Goal: Task Accomplishment & Management: Manage account settings

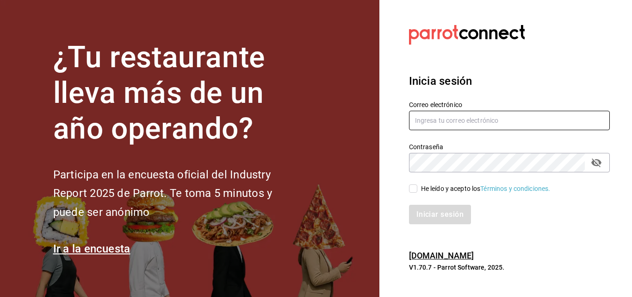
click at [433, 112] on input "text" at bounding box center [509, 120] width 201 height 19
type input "[EMAIL_ADDRESS][DOMAIN_NAME]"
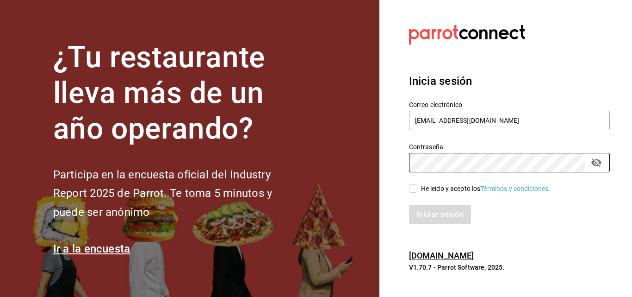
click at [444, 218] on div "Iniciar sesión" at bounding box center [509, 214] width 201 height 19
click at [413, 187] on input "He leído y acepto los Términos y condiciones." at bounding box center [413, 188] width 8 height 8
checkbox input "true"
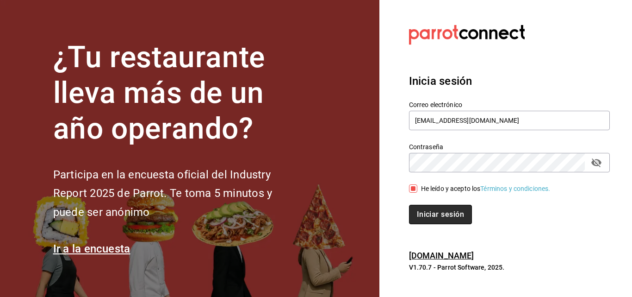
click at [428, 218] on button "Iniciar sesión" at bounding box center [440, 214] width 63 height 19
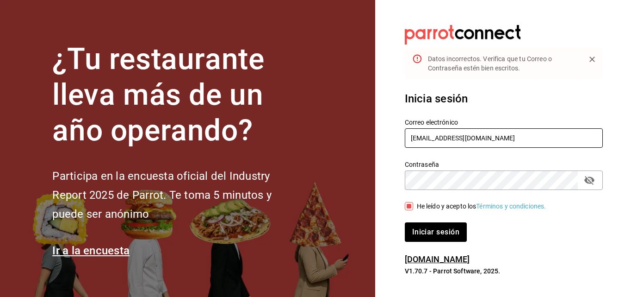
click at [448, 136] on input "chefabelino57@gmail.com" at bounding box center [504, 137] width 198 height 19
type input "chefabelino17@gmail.com"
click at [418, 229] on button "Iniciar sesión" at bounding box center [436, 231] width 63 height 19
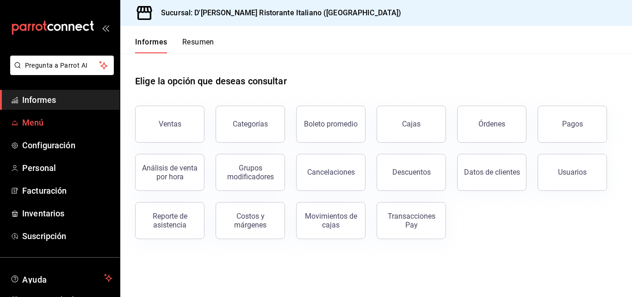
click at [36, 120] on font "Menú" at bounding box center [33, 123] width 22 height 10
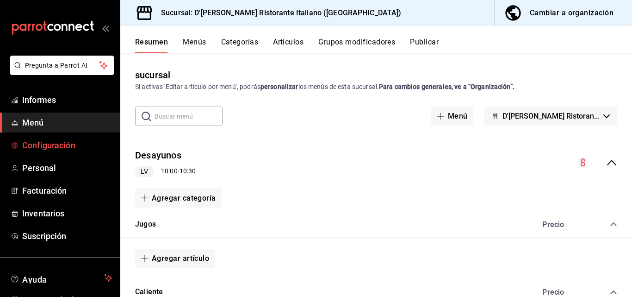
click at [76, 144] on span "Configuración" at bounding box center [67, 145] width 90 height 12
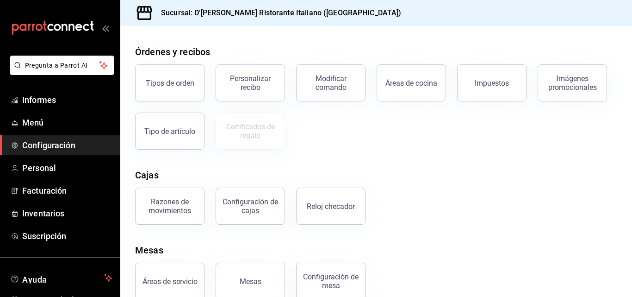
scroll to position [173, 0]
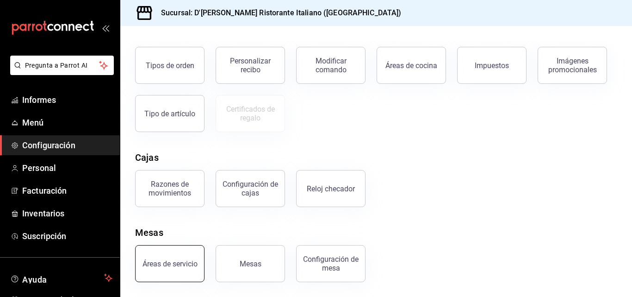
click at [170, 261] on font "Áreas de servicio" at bounding box center [170, 263] width 55 height 9
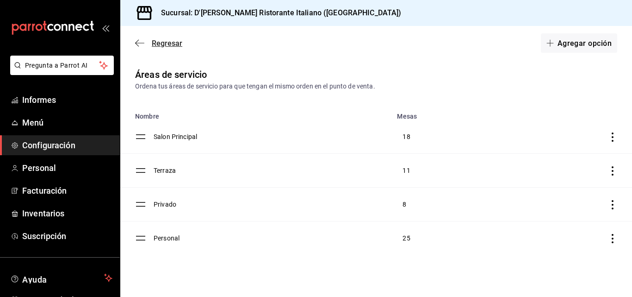
click at [158, 42] on font "Regresar" at bounding box center [167, 43] width 31 height 9
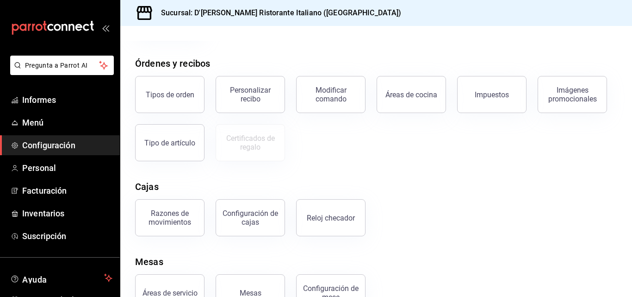
scroll to position [173, 0]
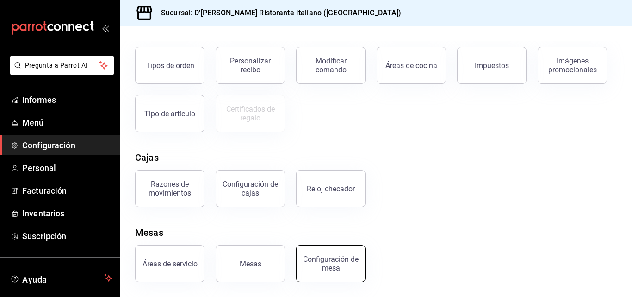
click at [315, 268] on div "Configuración de mesa" at bounding box center [330, 263] width 57 height 18
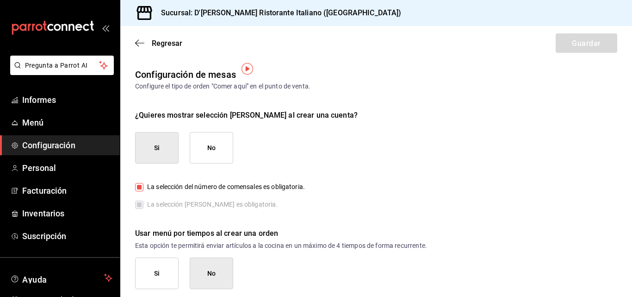
scroll to position [6, 0]
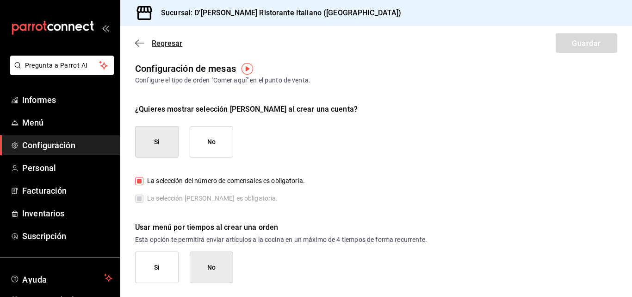
click at [171, 41] on font "Regresar" at bounding box center [167, 43] width 31 height 9
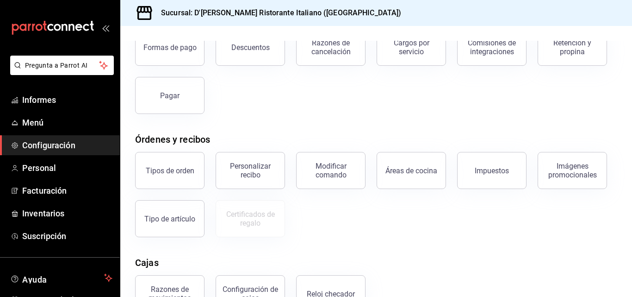
scroll to position [173, 0]
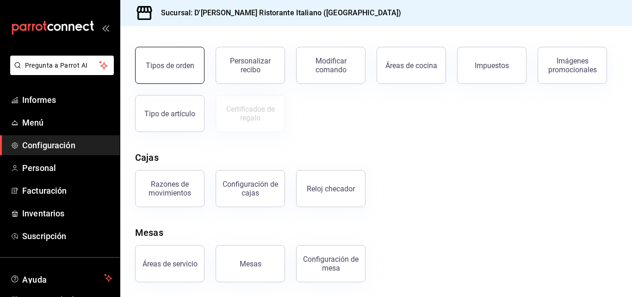
click at [167, 75] on button "Tipos de orden" at bounding box center [169, 65] width 69 height 37
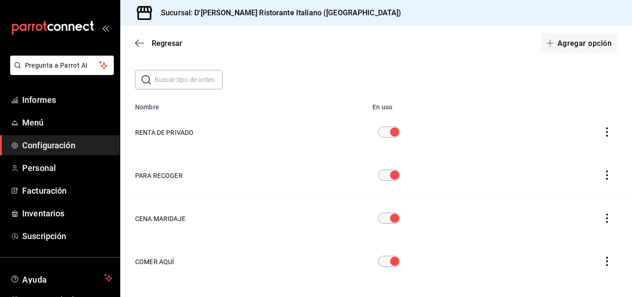
scroll to position [62, 0]
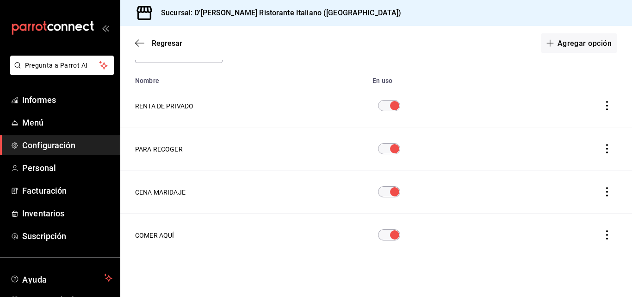
click at [558, 61] on div "​ ​" at bounding box center [376, 52] width 512 height 19
click at [31, 125] on font "Menú" at bounding box center [33, 123] width 22 height 10
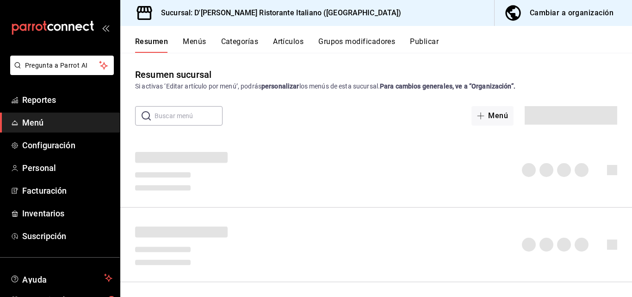
click at [277, 42] on button "Artículos" at bounding box center [288, 45] width 31 height 16
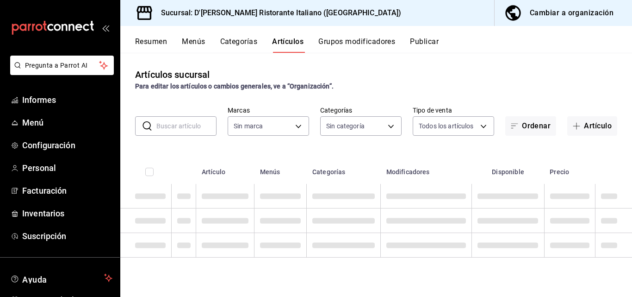
click at [291, 44] on button "Artículos" at bounding box center [287, 45] width 31 height 16
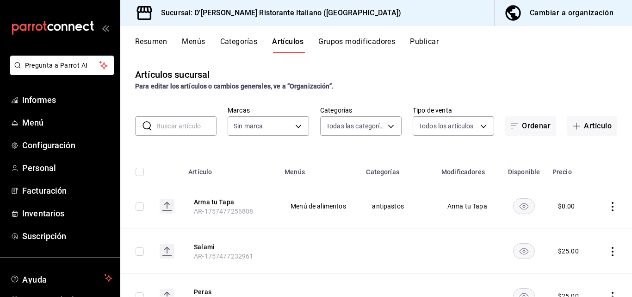
type input "6cffc628-7154-498e-be8e-d9df8b8db4ac,f3a1f48a-d3f7-4a4e-a0e4-e127e5ed5a6b,52156…"
click at [159, 127] on input "text" at bounding box center [186, 126] width 60 height 19
type input "paque"
type input "cc944d3c-1805-43c1-9e3c-12384e1c3ced"
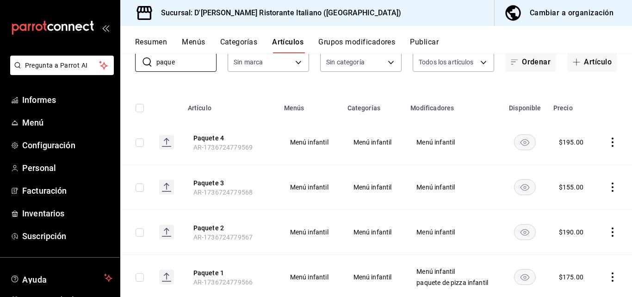
scroll to position [89, 0]
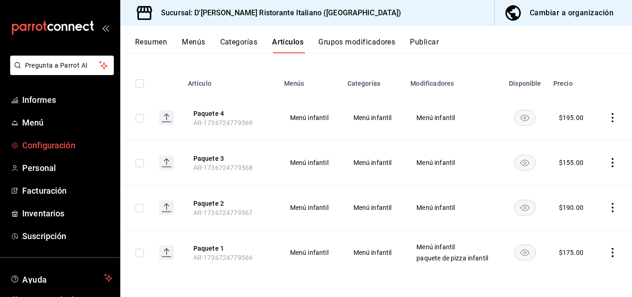
type input "paque"
click at [66, 143] on font "Configuración" at bounding box center [48, 145] width 53 height 10
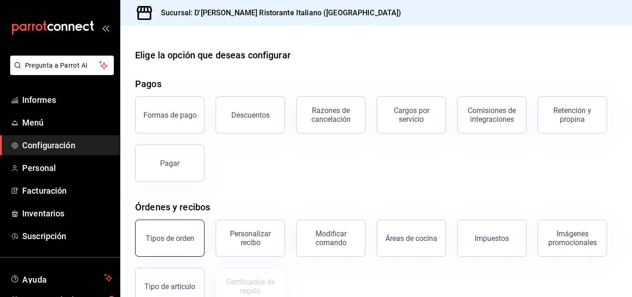
click at [177, 236] on font "Tipos de orden" at bounding box center [170, 238] width 49 height 9
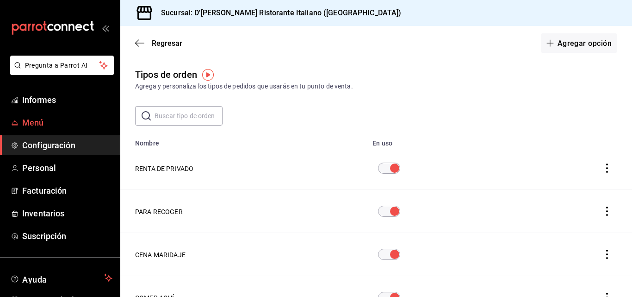
click at [31, 123] on font "Menú" at bounding box center [33, 123] width 22 height 10
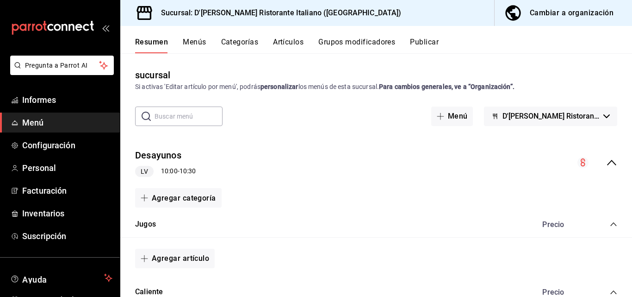
click at [197, 43] on font "Menús" at bounding box center [194, 41] width 23 height 9
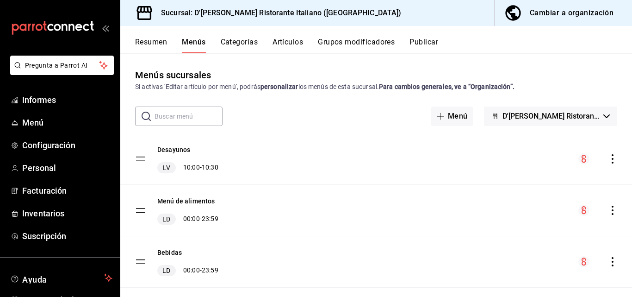
click at [276, 43] on font "Artículos" at bounding box center [288, 41] width 31 height 9
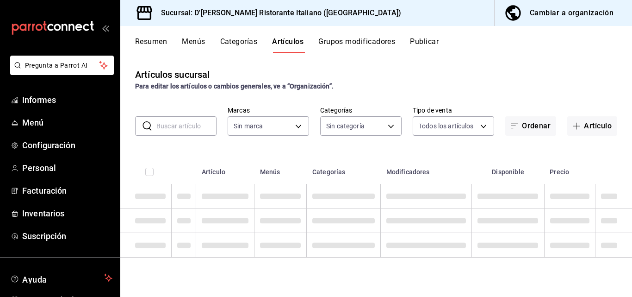
type input "cc944d3c-1805-43c1-9e3c-12384e1c3ced"
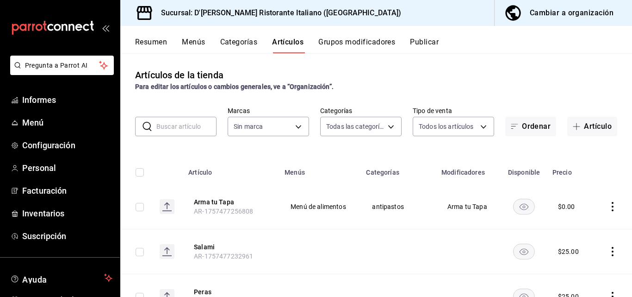
type input "6cffc628-7154-498e-be8e-d9df8b8db4ac,f3a1f48a-d3f7-4a4e-a0e4-e127e5ed5a6b,52156…"
click at [175, 123] on input "text" at bounding box center [186, 126] width 60 height 19
type input "paque"
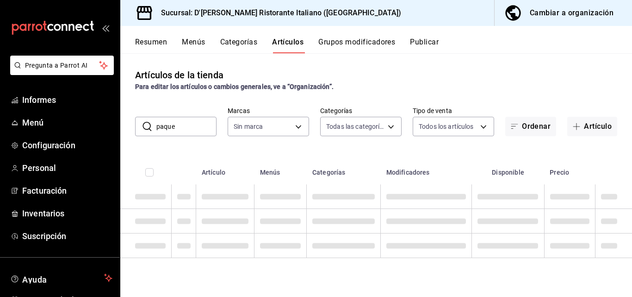
click at [378, 82] on div "Para editar los artículos o cambios generales, ve a “Organización”." at bounding box center [376, 87] width 482 height 10
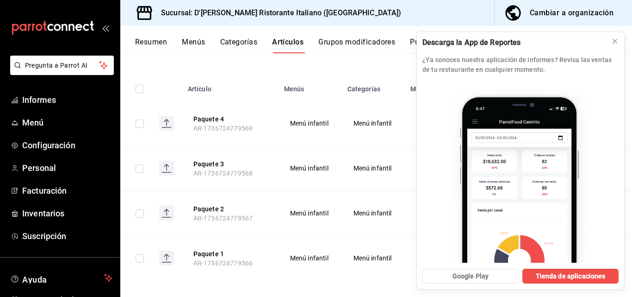
scroll to position [89, 0]
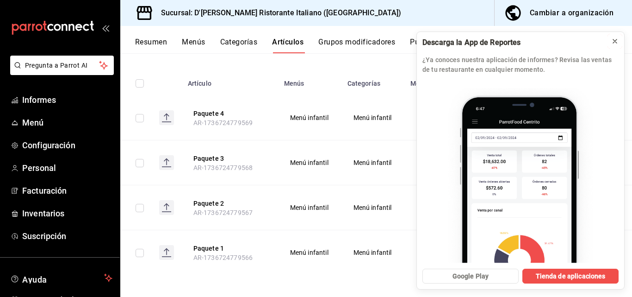
click at [614, 42] on icon at bounding box center [615, 41] width 4 height 4
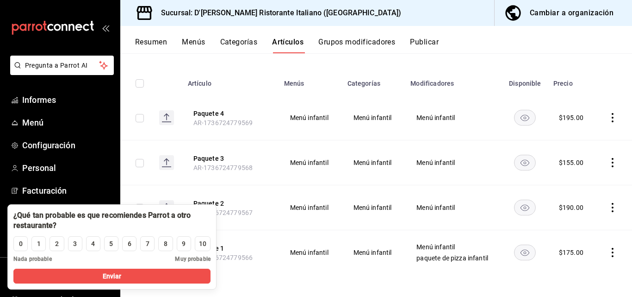
click at [132, 190] on td at bounding box center [135, 207] width 31 height 45
click at [200, 245] on font "10" at bounding box center [202, 243] width 7 height 7
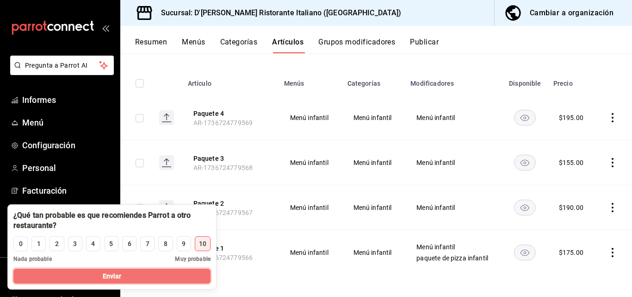
click at [164, 274] on button "Enviar" at bounding box center [111, 275] width 197 height 15
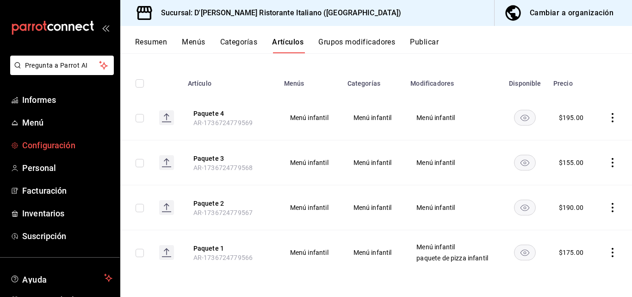
click at [67, 149] on font "Configuración" at bounding box center [48, 145] width 53 height 10
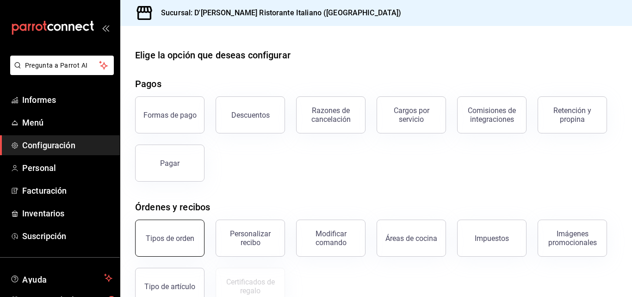
click at [171, 239] on font "Tipos de orden" at bounding box center [170, 238] width 49 height 9
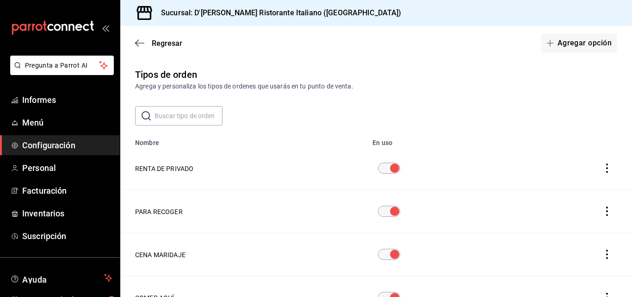
scroll to position [62, 0]
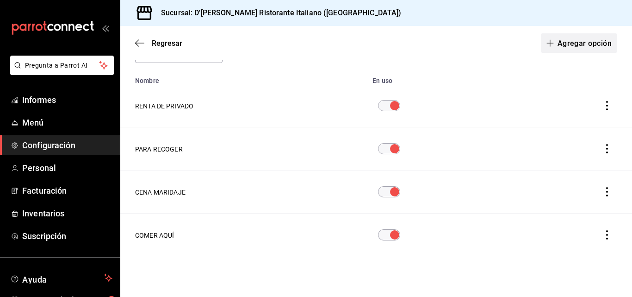
click at [564, 45] on font "Agregar opción" at bounding box center [585, 42] width 54 height 9
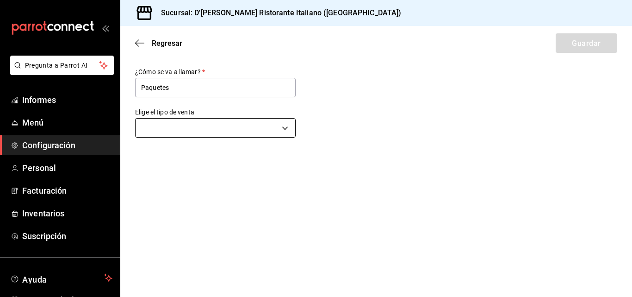
type input "Paquetes"
click at [252, 124] on body "Pregunta a Parrot AI Informes Menú Configuración Personal Facturación Inventari…" at bounding box center [316, 148] width 632 height 297
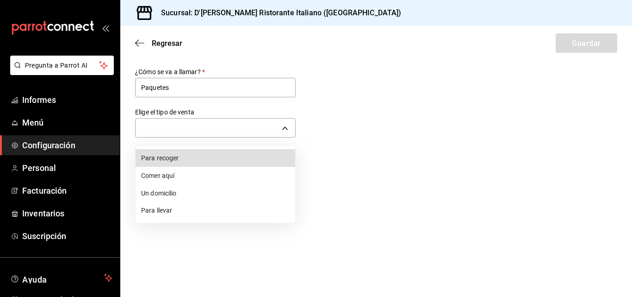
click at [166, 175] on font "Comer aquí" at bounding box center [157, 175] width 33 height 7
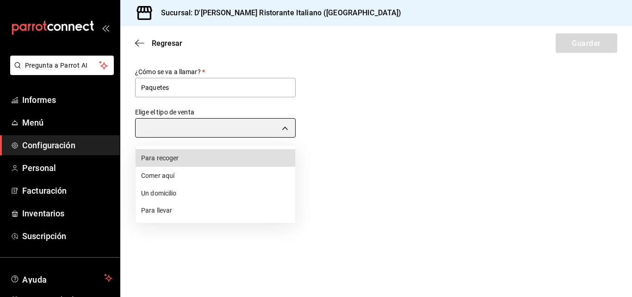
type input "DINE_IN"
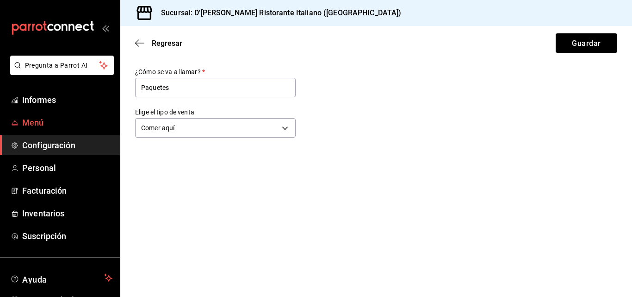
click at [33, 119] on font "Menú" at bounding box center [33, 123] width 22 height 10
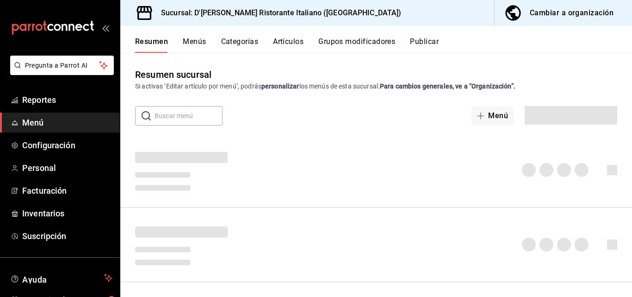
click at [276, 41] on button "Artículos" at bounding box center [288, 45] width 31 height 16
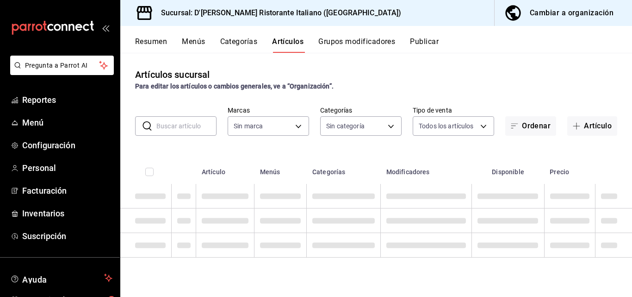
drag, startPoint x: 291, startPoint y: 43, endPoint x: 190, endPoint y: 124, distance: 129.6
click at [207, 61] on div "Resumen Menús Categorías Artículos Grupos modificadores Publicar Artículos sucu…" at bounding box center [376, 161] width 512 height 271
type input "cc944d3c-1805-43c1-9e3c-12384e1c3ced"
click at [190, 124] on input "text" at bounding box center [186, 126] width 60 height 19
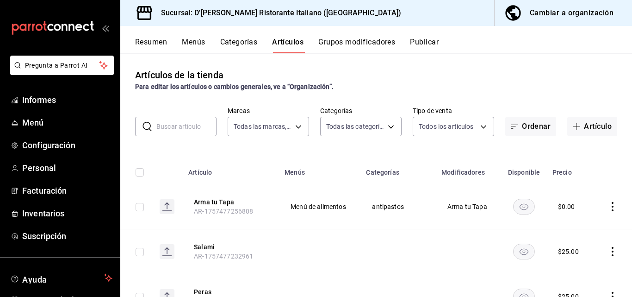
type input "6cffc628-7154-498e-be8e-d9df8b8db4ac,f3a1f48a-d3f7-4a4e-a0e4-e127e5ed5a6b,52156…"
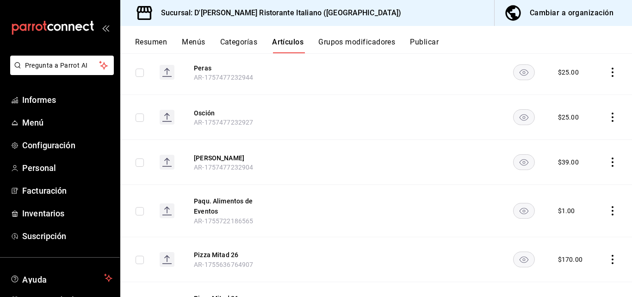
scroll to position [219, 0]
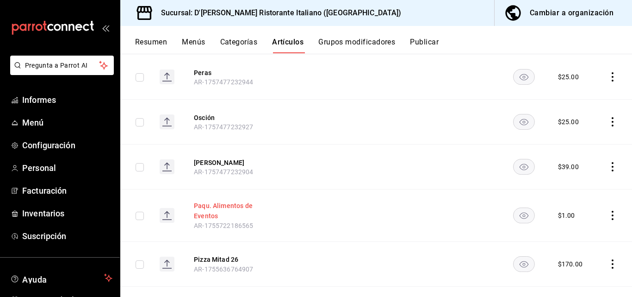
click at [206, 213] on font "Paqu. Alimentos de Eventos" at bounding box center [223, 211] width 59 height 18
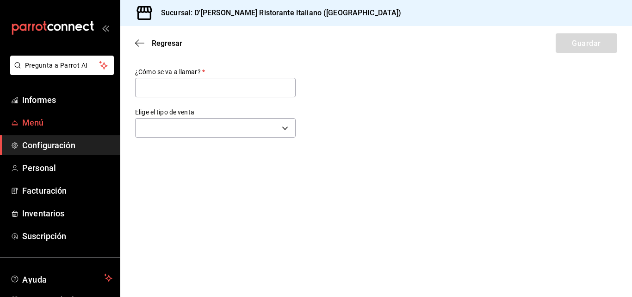
click at [31, 124] on font "Menú" at bounding box center [33, 123] width 22 height 10
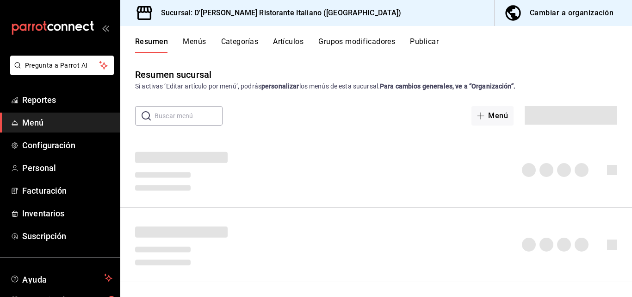
click at [285, 41] on button "Artículos" at bounding box center [288, 45] width 31 height 16
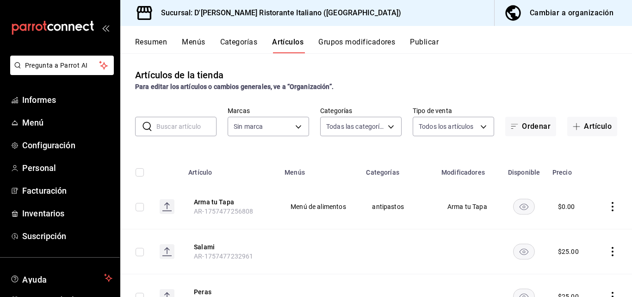
type input "6cffc628-7154-498e-be8e-d9df8b8db4ac,f3a1f48a-d3f7-4a4e-a0e4-e127e5ed5a6b,52156…"
type input "cc944d3c-1805-43c1-9e3c-12384e1c3ced"
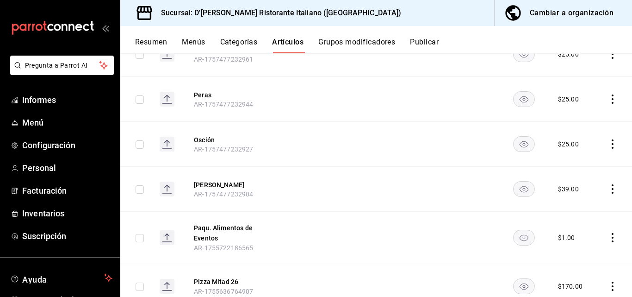
scroll to position [206, 0]
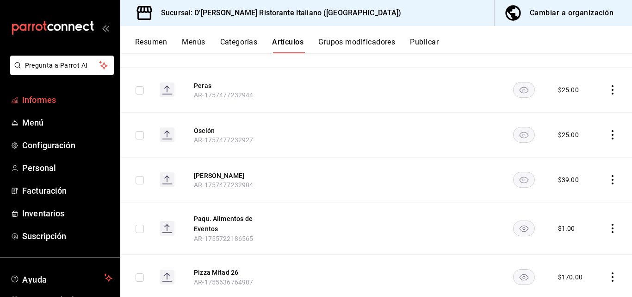
click at [49, 102] on font "Informes" at bounding box center [39, 100] width 34 height 10
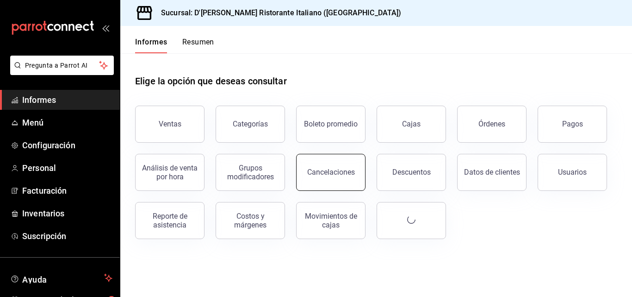
click at [312, 175] on font "Cancelaciones" at bounding box center [331, 172] width 48 height 9
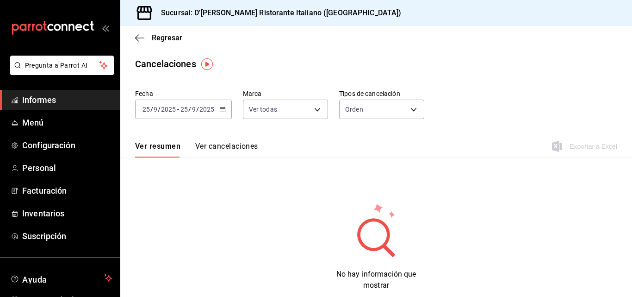
click at [209, 148] on font "Ver cancelaciones" at bounding box center [226, 146] width 63 height 9
click at [53, 99] on font "Informes" at bounding box center [39, 100] width 34 height 10
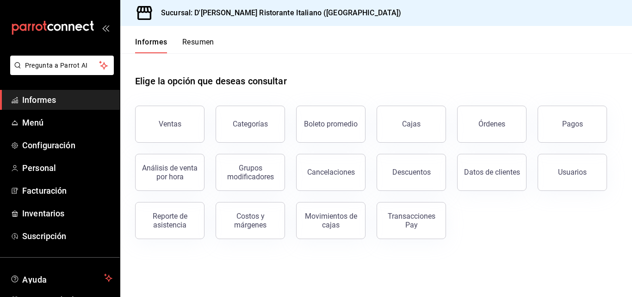
click at [456, 118] on div "Órdenes" at bounding box center [486, 118] width 81 height 48
click at [472, 121] on button "Órdenes" at bounding box center [491, 123] width 69 height 37
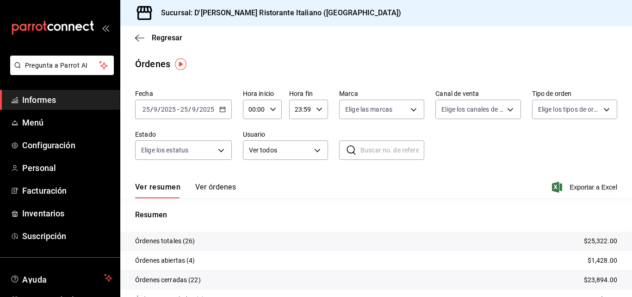
click at [214, 187] on font "Ver órdenes" at bounding box center [215, 186] width 41 height 9
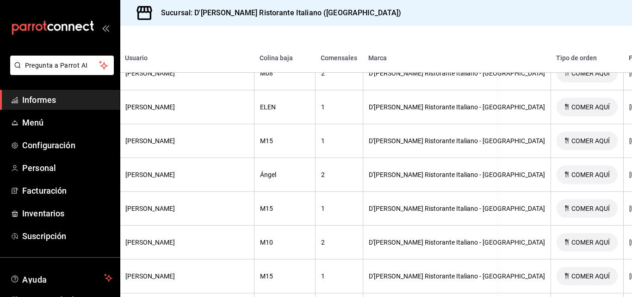
scroll to position [188, 182]
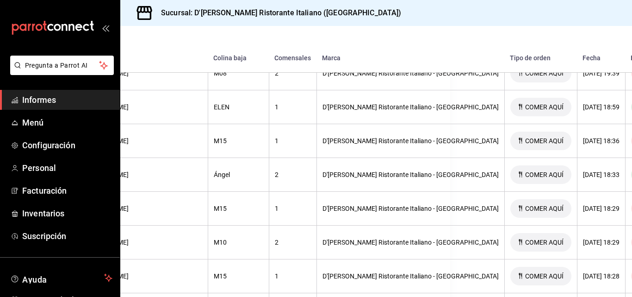
click at [105, 28] on icon "abrir_cajón_menú" at bounding box center [107, 28] width 4 height 7
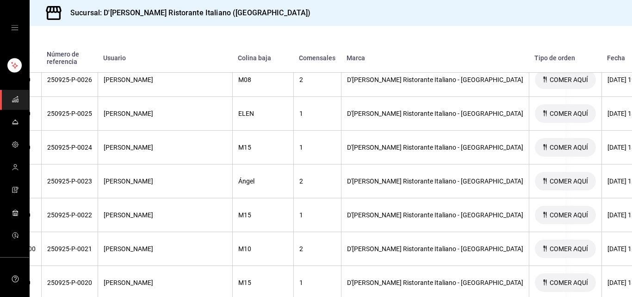
scroll to position [182, 91]
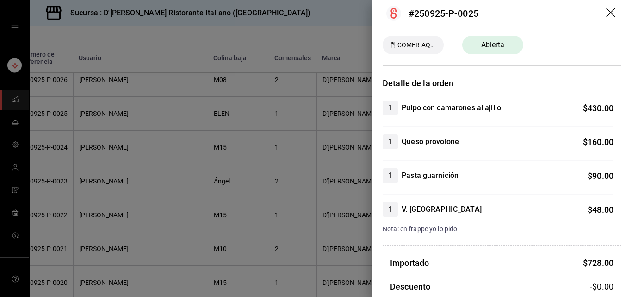
scroll to position [0, 0]
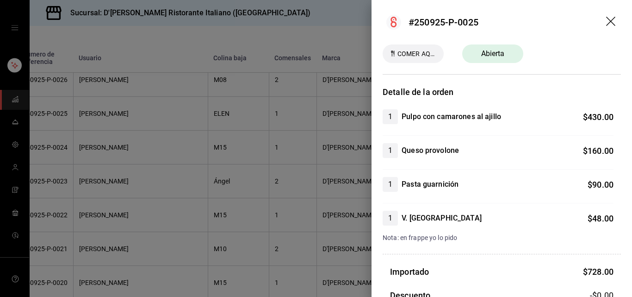
click at [606, 20] on icon "arrastrar" at bounding box center [610, 21] width 9 height 9
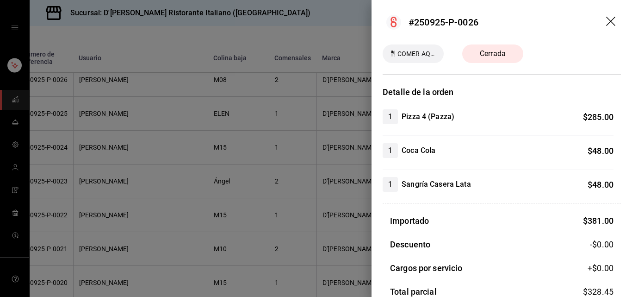
click at [606, 20] on icon "arrastrar" at bounding box center [610, 21] width 9 height 9
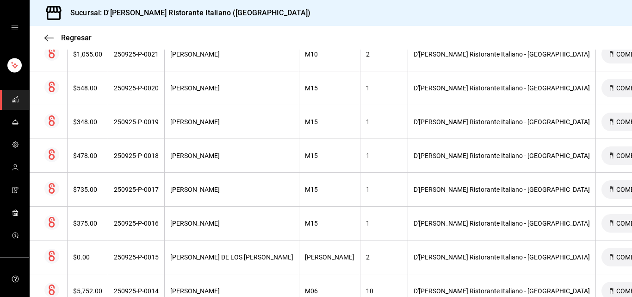
scroll to position [123, 0]
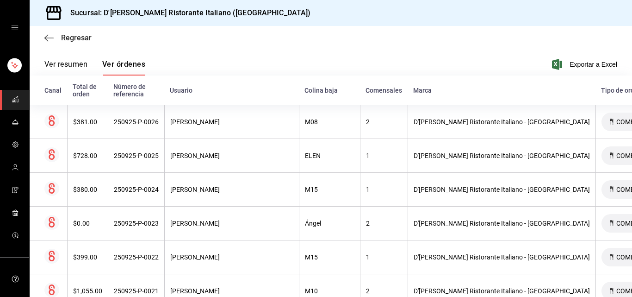
click at [61, 40] on span "Regresar" at bounding box center [67, 37] width 47 height 9
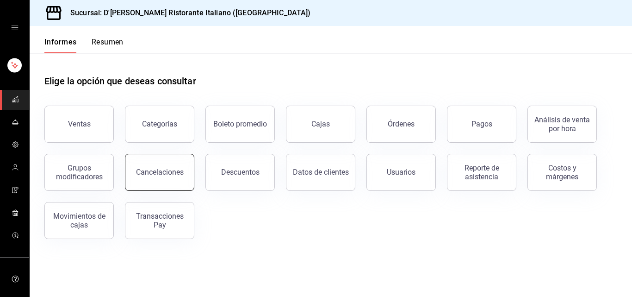
click at [180, 175] on font "Cancelaciones" at bounding box center [160, 172] width 48 height 9
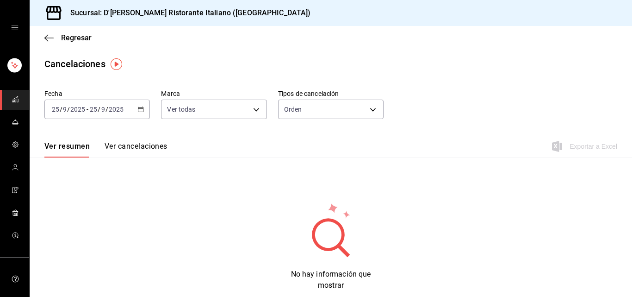
click at [132, 148] on font "Ver cancelaciones" at bounding box center [136, 146] width 63 height 9
